Goal: Navigation & Orientation: Understand site structure

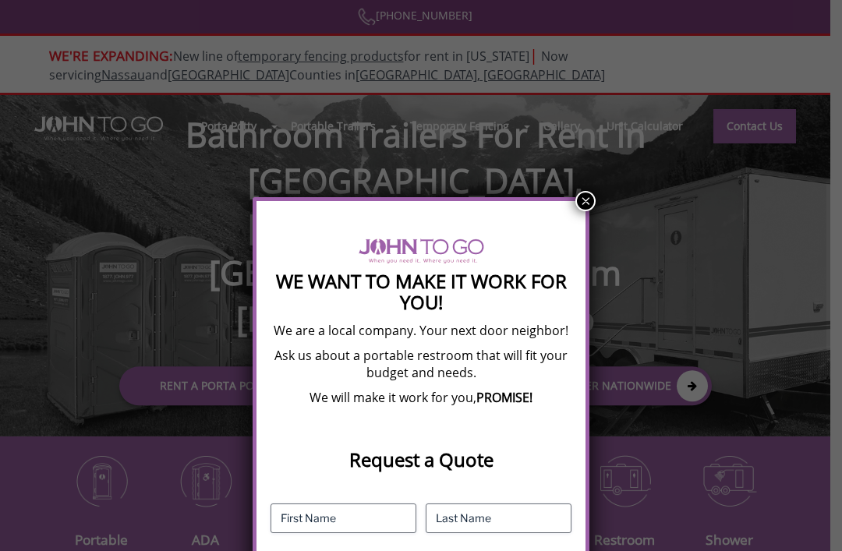
scroll to position [119, 0]
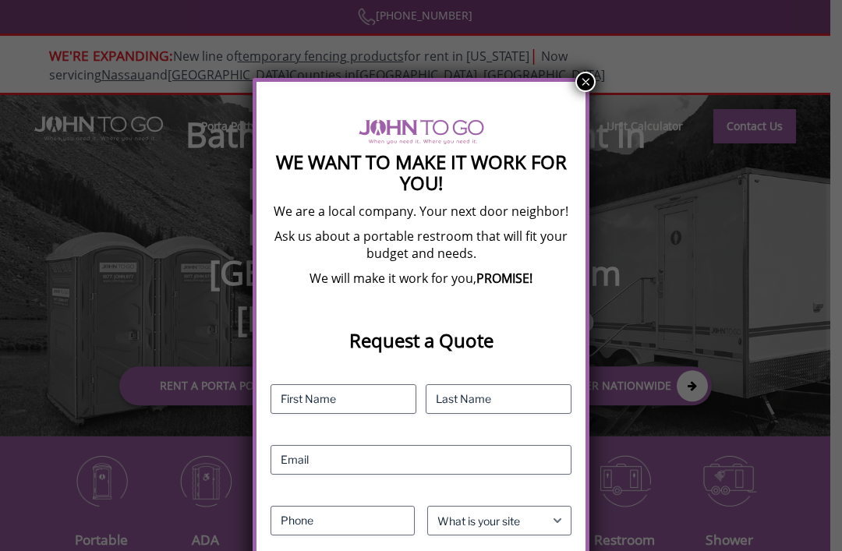
click at [578, 90] on div "We Want To Make It Work For You! We are a local company. Your next door neighbo…" at bounding box center [421, 441] width 337 height 727
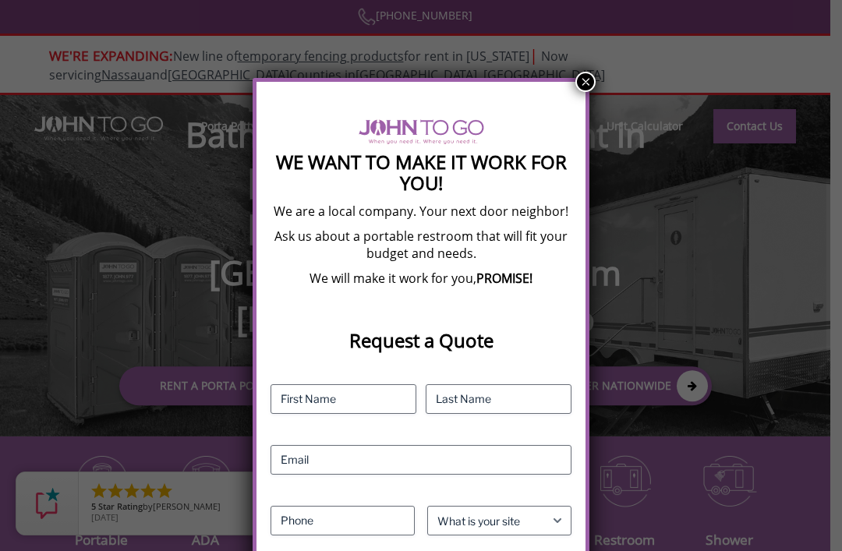
click at [587, 72] on button "×" at bounding box center [585, 82] width 20 height 20
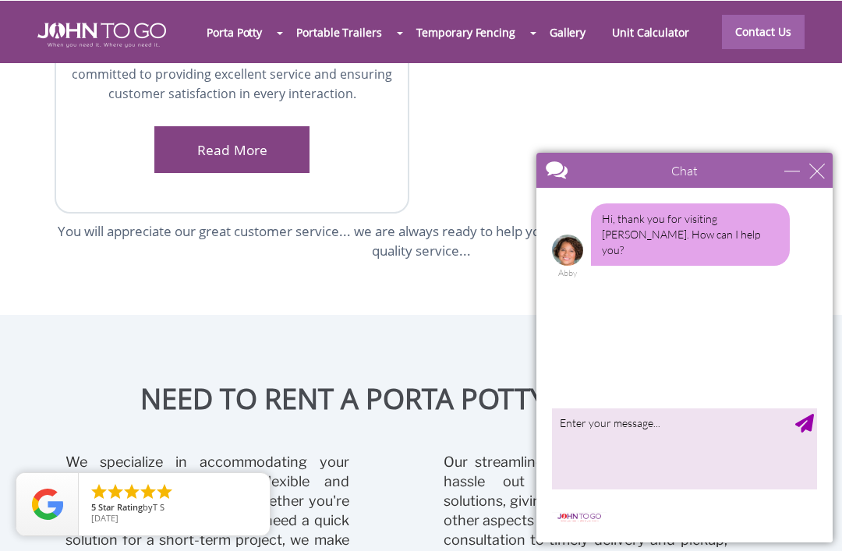
scroll to position [20, 0]
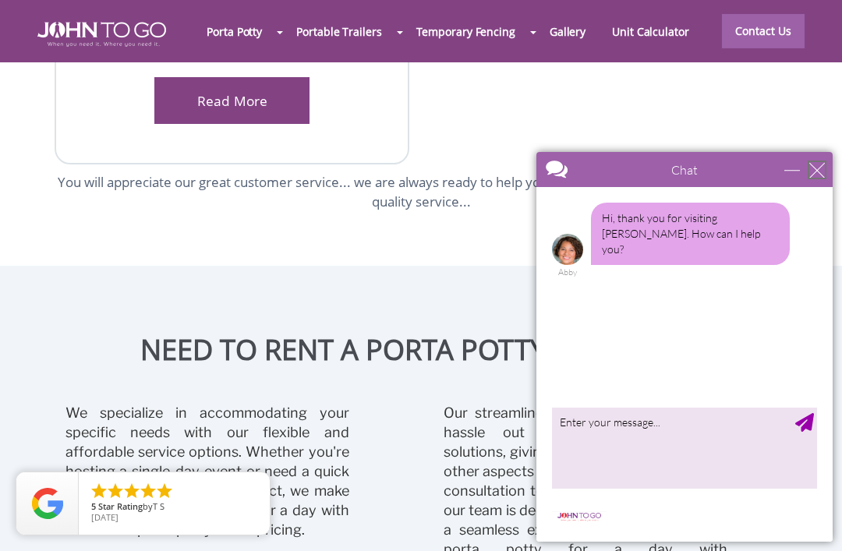
click at [824, 167] on div "close" at bounding box center [817, 170] width 16 height 16
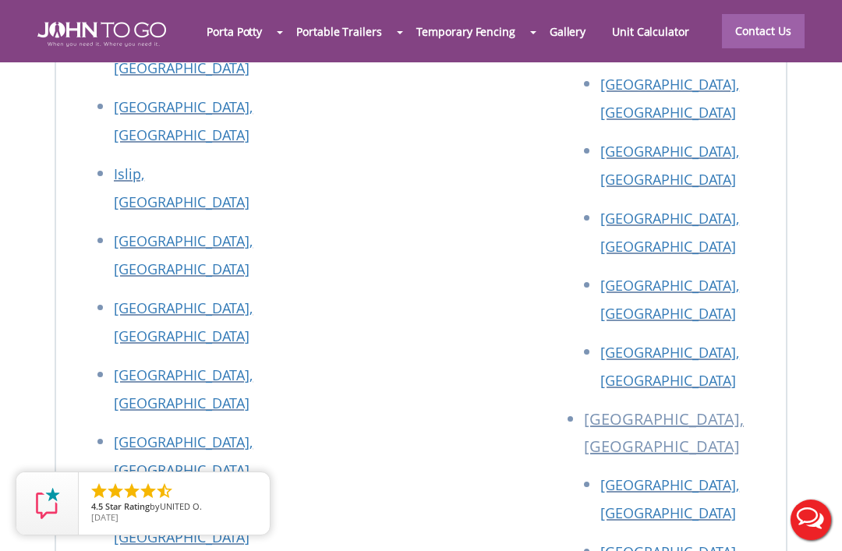
scroll to position [8137, 0]
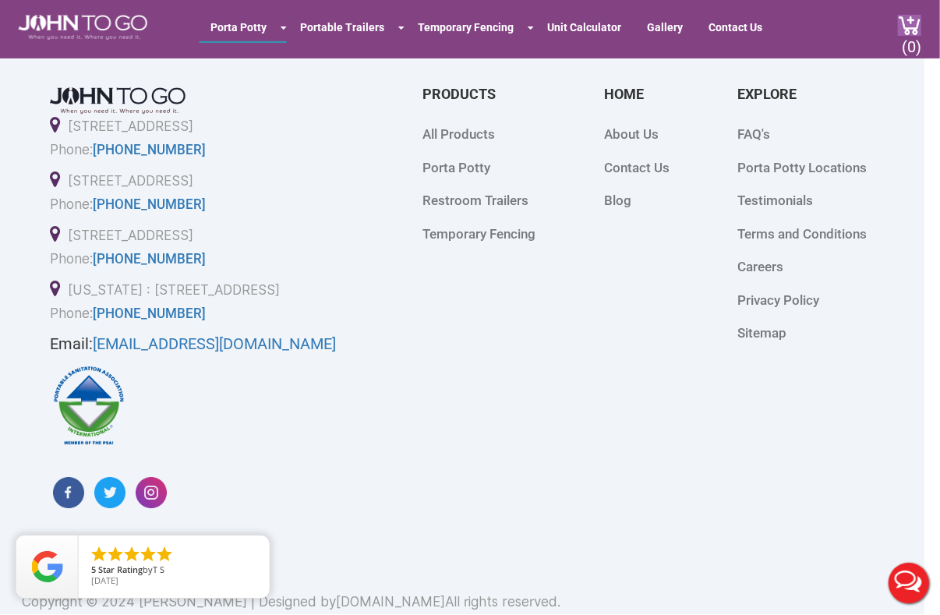
scroll to position [4023, 16]
click at [653, 127] on link "About Us" at bounding box center [630, 135] width 55 height 16
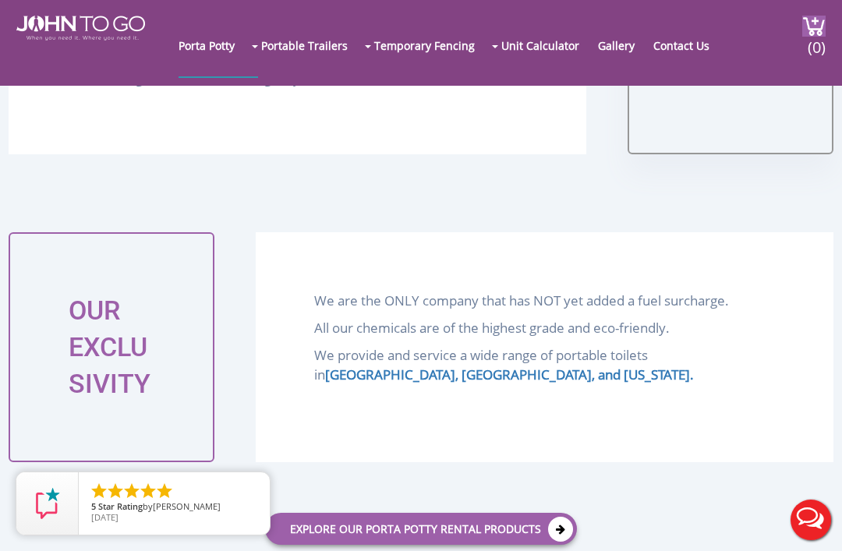
scroll to position [1968, 0]
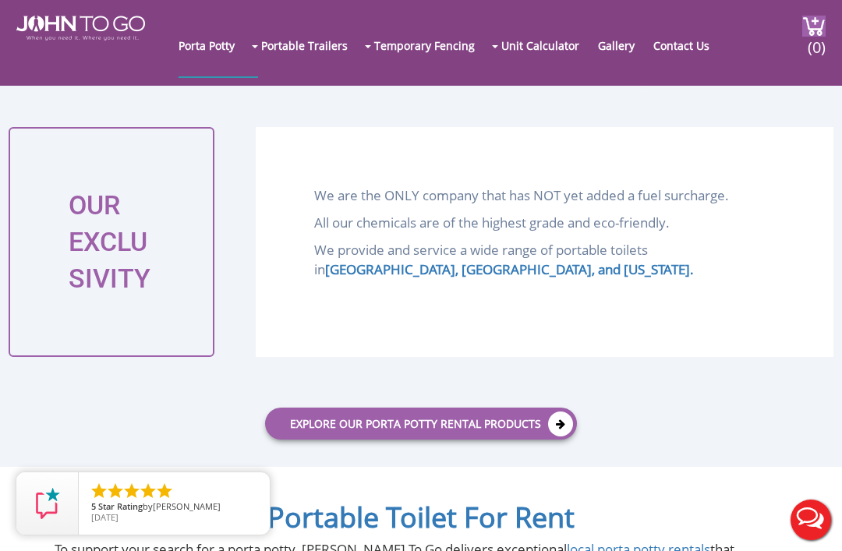
click at [650, 37] on link "Gallery" at bounding box center [624, 45] width 52 height 62
